Goal: Check status: Check status

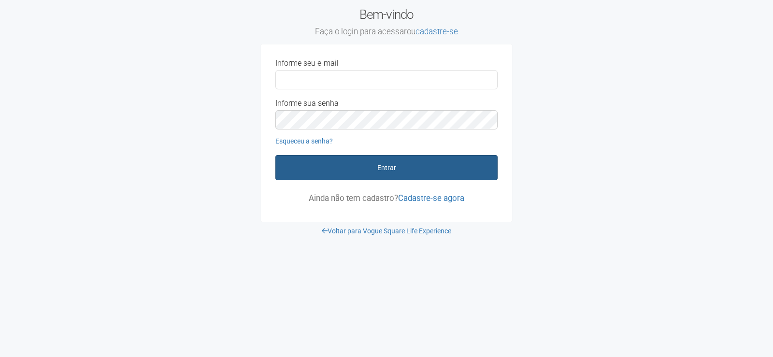
type input "**********"
click at [447, 164] on button "Entrar" at bounding box center [386, 167] width 222 height 25
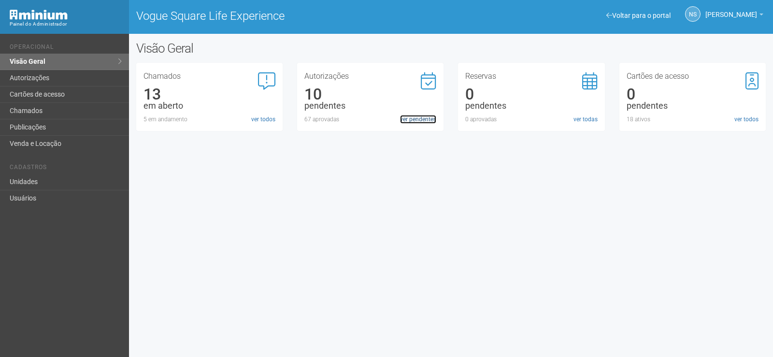
click at [413, 116] on link "ver pendentes" at bounding box center [418, 119] width 36 height 9
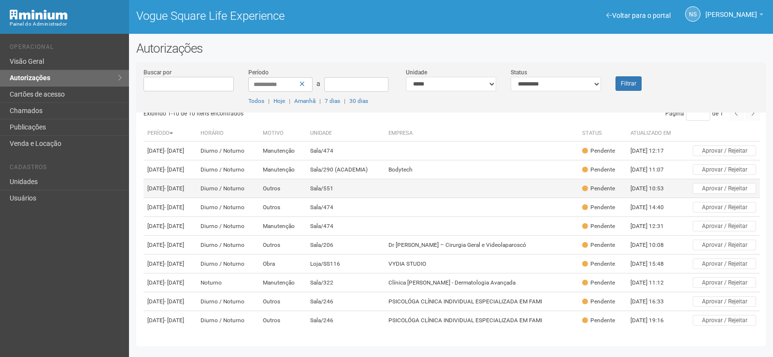
scroll to position [70, 0]
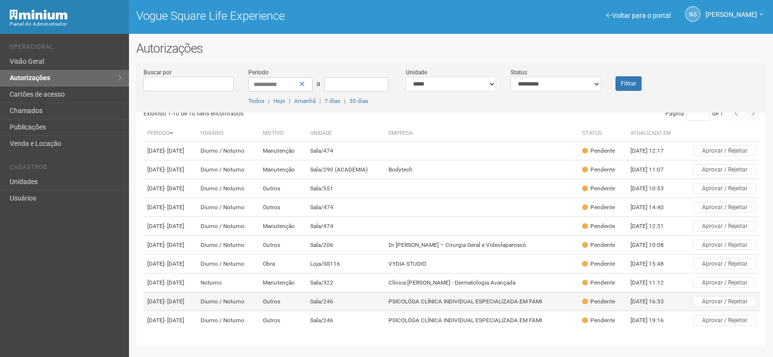
click at [448, 292] on td "PSICOLÓGA CLÍNICA INDIVIDUAL ESPECIALIZADA EM FAMI" at bounding box center [482, 301] width 194 height 19
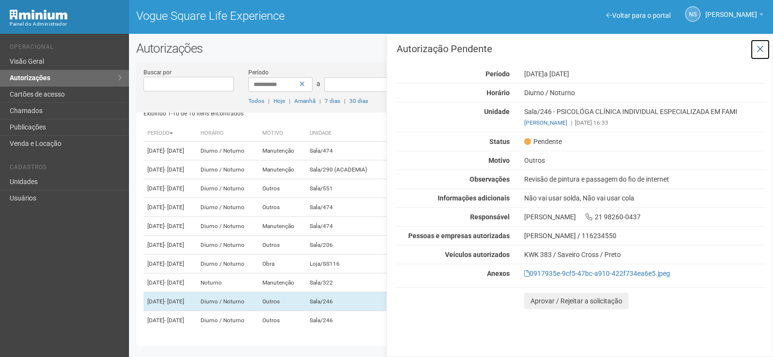
click at [763, 47] on icon at bounding box center [760, 49] width 7 height 10
